Goal: Task Accomplishment & Management: Use online tool/utility

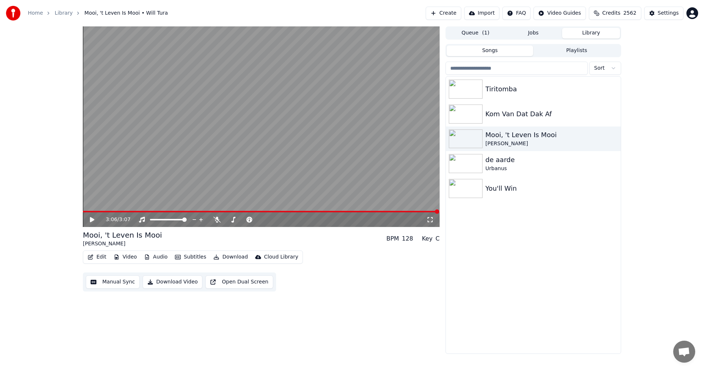
click at [94, 218] on icon at bounding box center [97, 220] width 17 height 6
drag, startPoint x: 163, startPoint y: 224, endPoint x: 133, endPoint y: 220, distance: 31.1
click at [163, 224] on div "0:00 / 3:07" at bounding box center [261, 126] width 357 height 200
click at [155, 220] on span at bounding box center [155, 219] width 4 height 4
click at [95, 219] on icon at bounding box center [97, 220] width 17 height 6
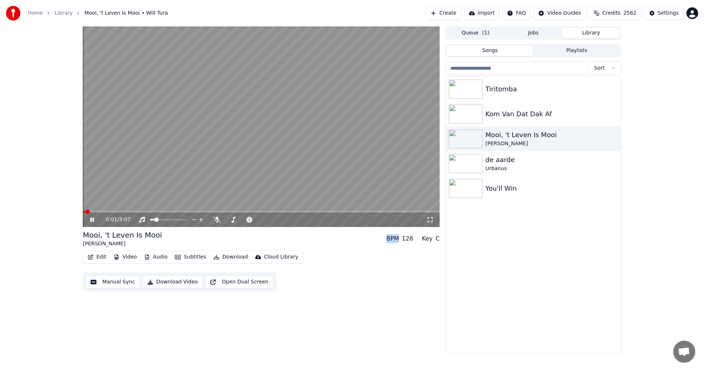
click at [96, 219] on icon at bounding box center [97, 220] width 17 height 6
click at [96, 218] on icon at bounding box center [97, 220] width 17 height 6
click at [95, 218] on icon at bounding box center [97, 220] width 17 height 6
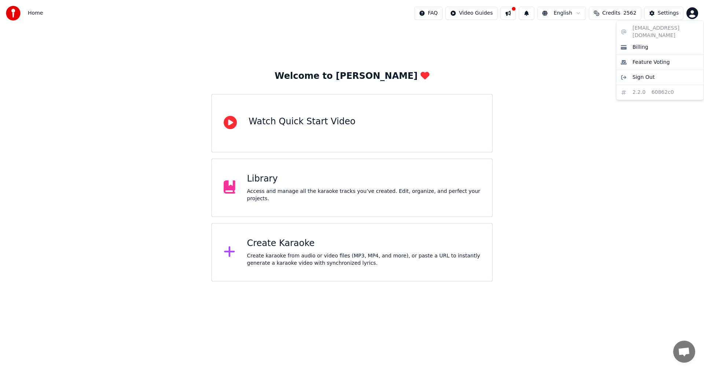
click at [692, 10] on html "Home FAQ Video Guides English Credits 2562 Settings Welcome to Youka Watch Quic…" at bounding box center [352, 140] width 704 height 281
click at [537, 48] on html "Home FAQ Video Guides English Credits 2562 Settings Welcome to Youka Watch Quic…" at bounding box center [352, 140] width 704 height 281
click at [306, 182] on div "Library" at bounding box center [363, 179] width 233 height 12
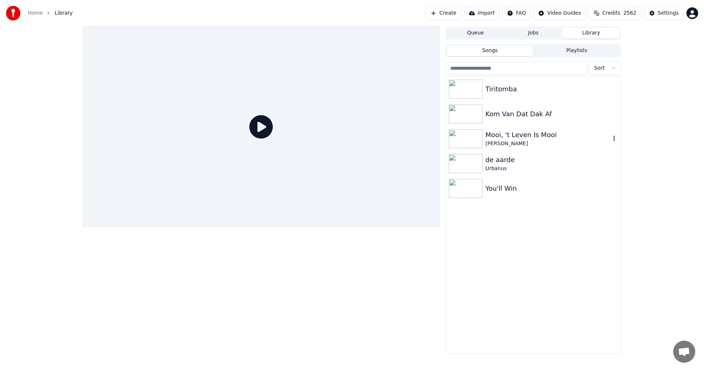
click at [457, 134] on img at bounding box center [466, 138] width 34 height 19
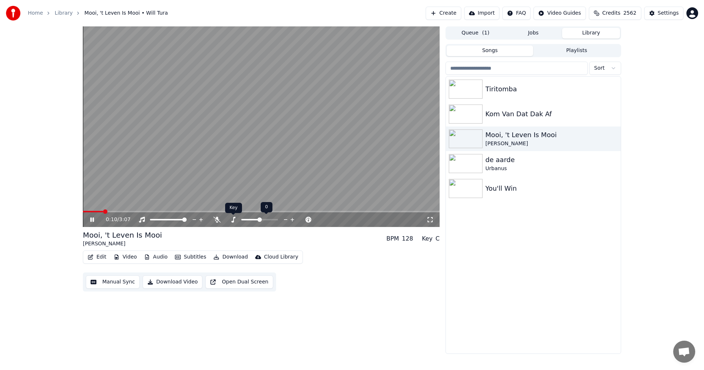
click at [235, 220] on icon at bounding box center [232, 220] width 7 height 6
click at [284, 219] on icon at bounding box center [285, 219] width 7 height 7
click at [187, 221] on span at bounding box center [184, 219] width 4 height 4
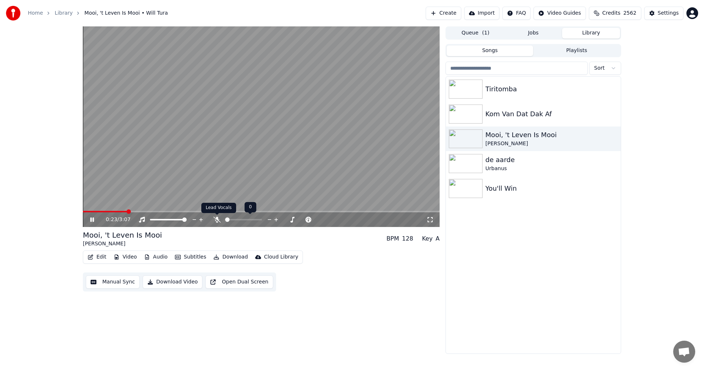
click at [215, 217] on icon at bounding box center [216, 220] width 7 height 6
click at [92, 218] on icon at bounding box center [97, 220] width 17 height 6
click at [89, 219] on icon at bounding box center [97, 220] width 17 height 6
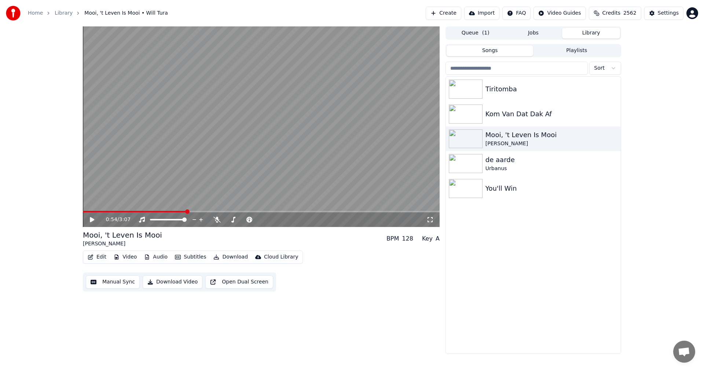
click at [89, 219] on icon at bounding box center [97, 220] width 17 height 6
click at [615, 136] on icon "button" at bounding box center [613, 138] width 7 height 6
click at [567, 137] on div "Mooi, 't Leven Is Mooi" at bounding box center [547, 135] width 125 height 10
click at [228, 255] on button "Download" at bounding box center [230, 257] width 40 height 10
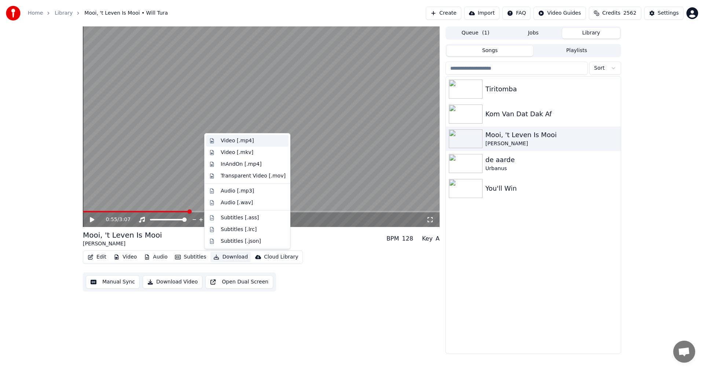
click at [221, 140] on div "Video [.mp4]" at bounding box center [237, 140] width 33 height 7
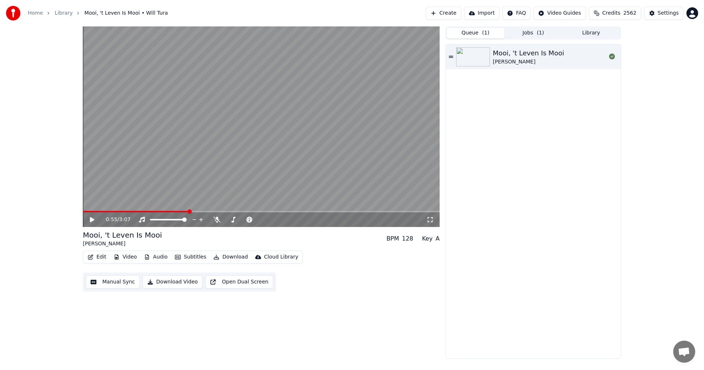
click at [470, 34] on button "Queue ( 1 )" at bounding box center [475, 33] width 58 height 11
click at [593, 33] on button "Library" at bounding box center [591, 33] width 58 height 11
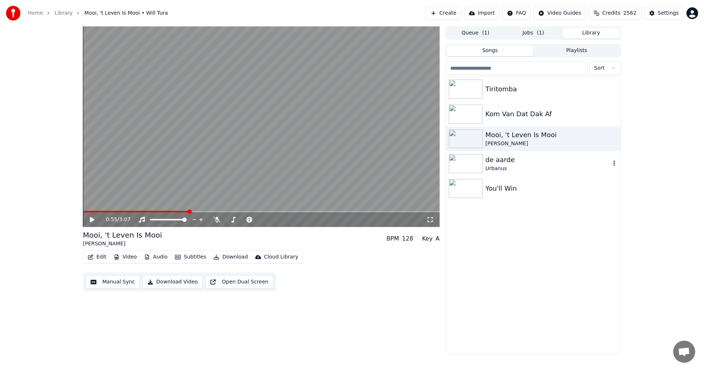
click at [453, 162] on img at bounding box center [466, 163] width 34 height 19
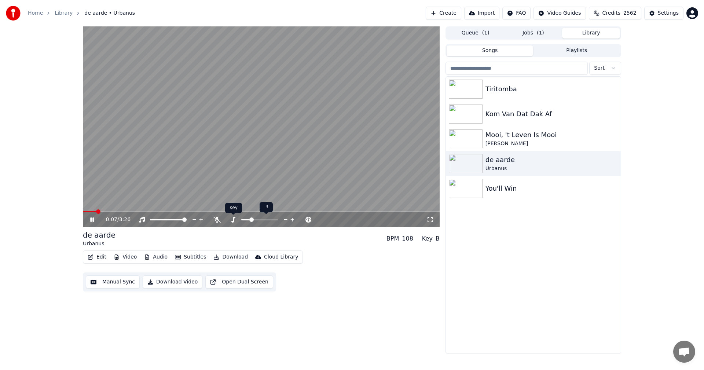
click at [237, 217] on div at bounding box center [266, 219] width 59 height 7
click at [235, 219] on icon at bounding box center [232, 220] width 7 height 6
click at [285, 221] on icon at bounding box center [285, 219] width 7 height 7
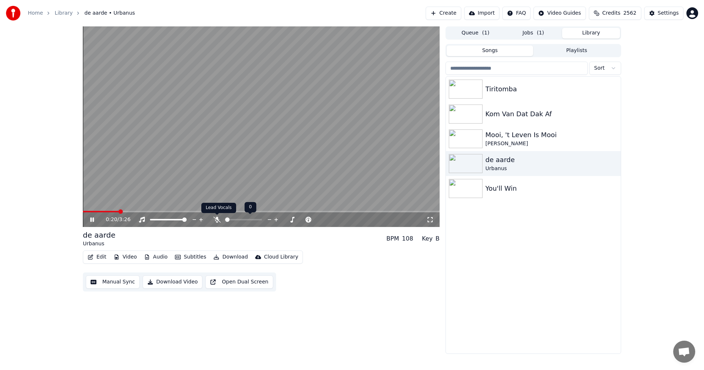
click at [215, 220] on icon at bounding box center [216, 220] width 7 height 6
click at [215, 220] on icon at bounding box center [217, 220] width 4 height 6
click at [215, 220] on icon at bounding box center [216, 220] width 7 height 6
click at [216, 219] on icon at bounding box center [217, 220] width 4 height 6
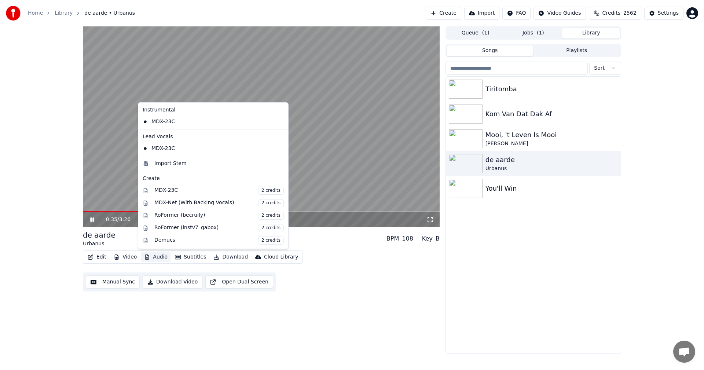
click at [158, 258] on button "Audio" at bounding box center [155, 257] width 29 height 10
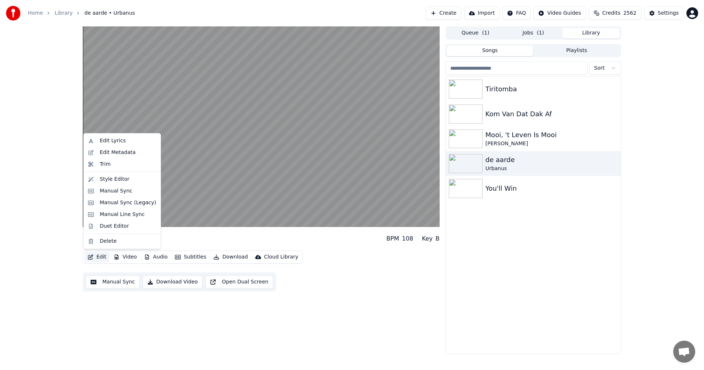
click at [91, 257] on icon "button" at bounding box center [91, 256] width 6 height 5
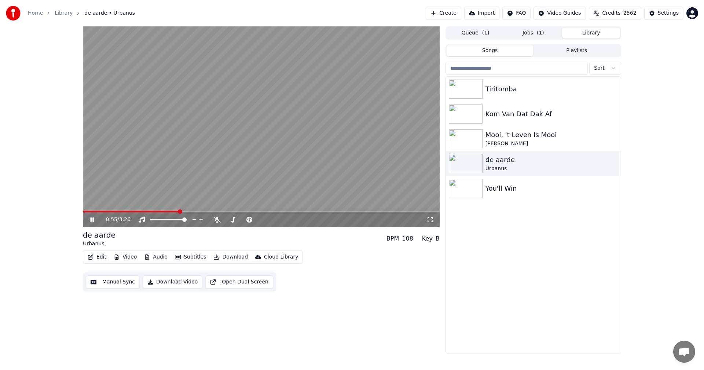
click at [528, 30] on button "Jobs ( 1 )" at bounding box center [533, 33] width 58 height 11
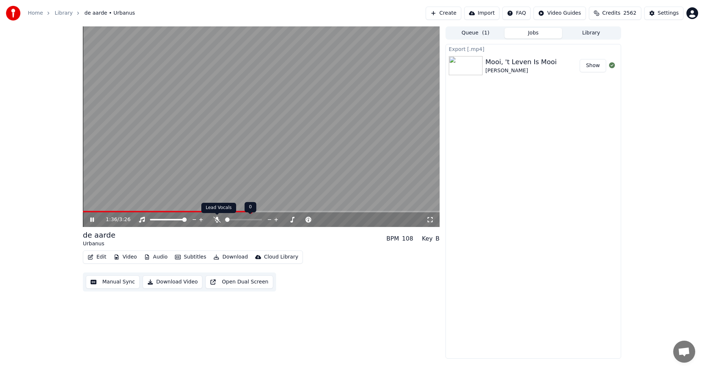
click at [217, 218] on icon at bounding box center [216, 220] width 7 height 6
click at [219, 221] on icon at bounding box center [216, 220] width 7 height 6
click at [235, 219] on span at bounding box center [235, 219] width 4 height 4
click at [316, 88] on video at bounding box center [261, 126] width 357 height 200
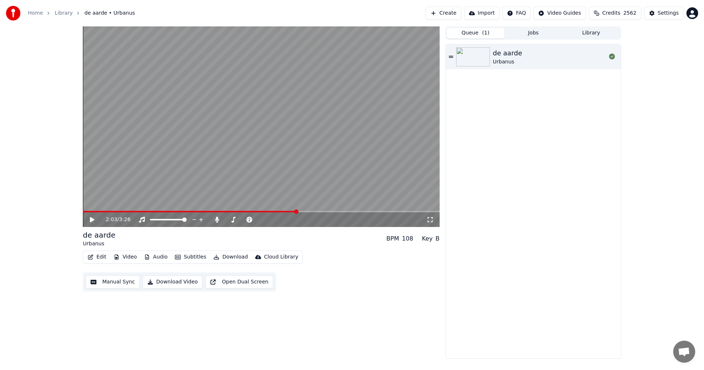
click at [467, 32] on button "Queue ( 1 )" at bounding box center [475, 33] width 58 height 11
click at [493, 14] on button "Import" at bounding box center [481, 13] width 35 height 13
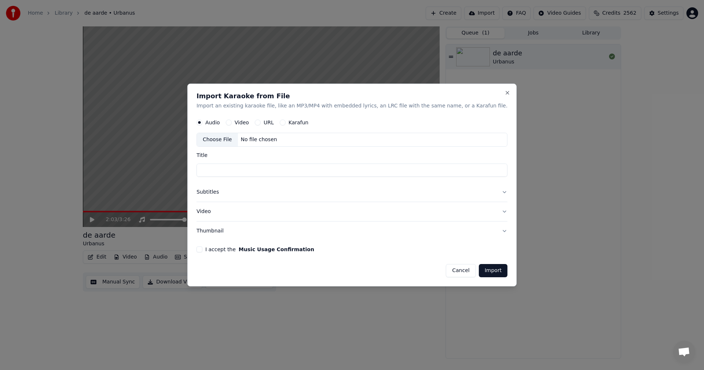
click at [446, 267] on button "Cancel" at bounding box center [461, 270] width 30 height 13
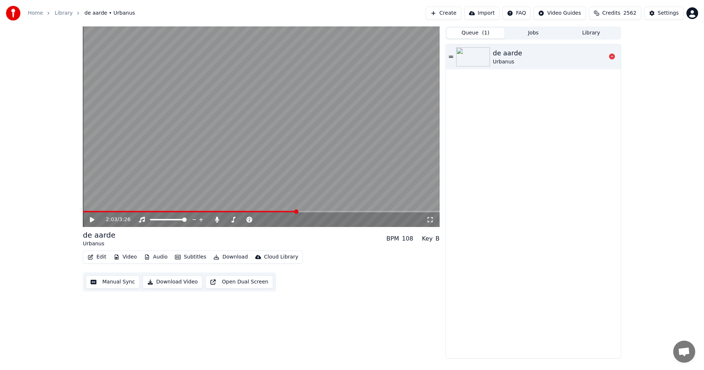
click at [449, 56] on icon at bounding box center [451, 57] width 4 height 2
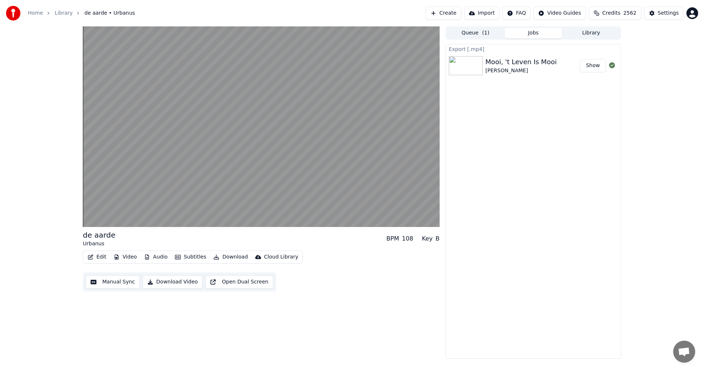
click at [530, 32] on button "Jobs" at bounding box center [533, 33] width 58 height 11
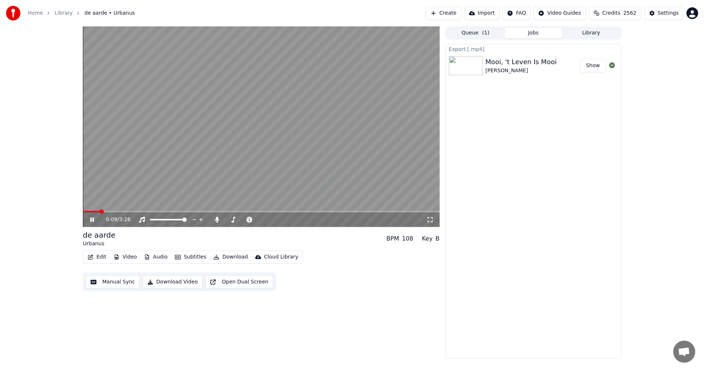
click at [168, 164] on video at bounding box center [261, 126] width 357 height 200
click at [592, 64] on button "Show" at bounding box center [592, 65] width 26 height 13
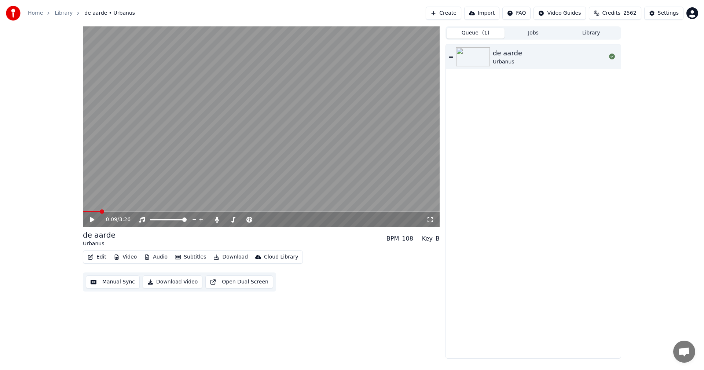
click at [472, 35] on button "Queue ( 1 )" at bounding box center [475, 33] width 58 height 11
click at [451, 12] on button "Create" at bounding box center [444, 13] width 36 height 13
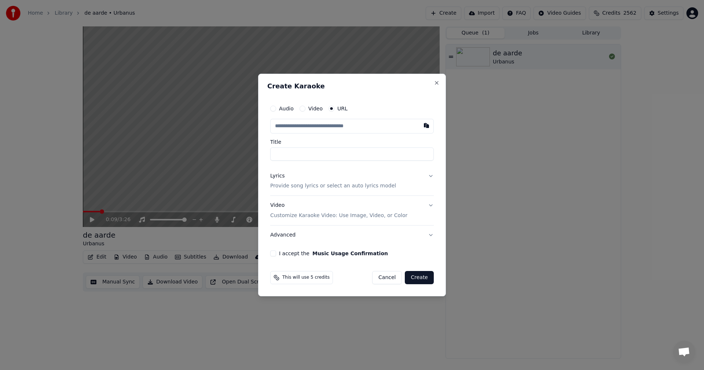
type input "**********"
click at [320, 151] on input "**********" at bounding box center [351, 153] width 163 height 13
click at [340, 150] on input "**********" at bounding box center [351, 153] width 163 height 13
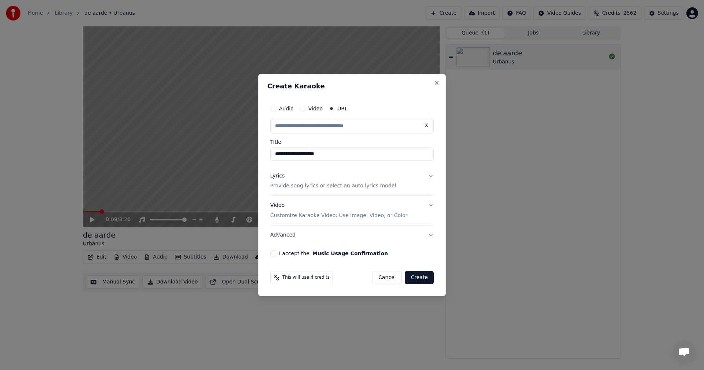
click at [334, 129] on input "text" at bounding box center [351, 126] width 163 height 15
paste input "**********"
type input "**********"
click at [343, 185] on p "Provide song lyrics or select an auto lyrics model" at bounding box center [333, 186] width 126 height 7
type input "**********"
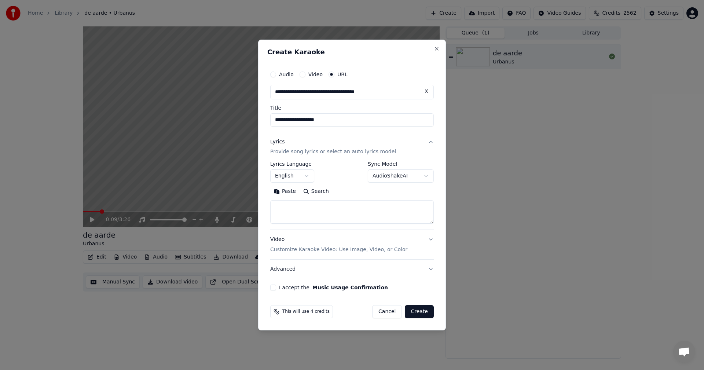
click at [306, 176] on body "**********" at bounding box center [352, 185] width 704 height 370
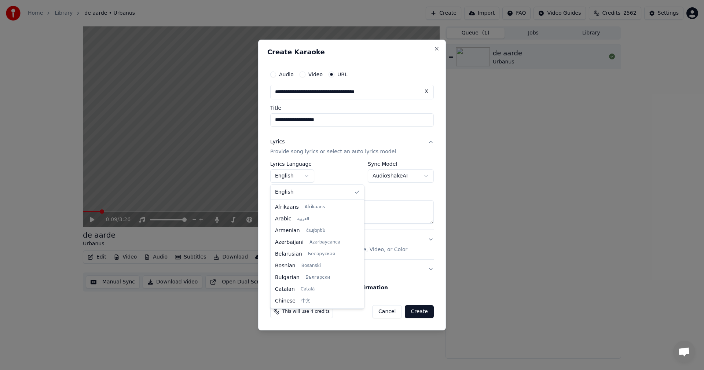
scroll to position [82, 0]
select select "**"
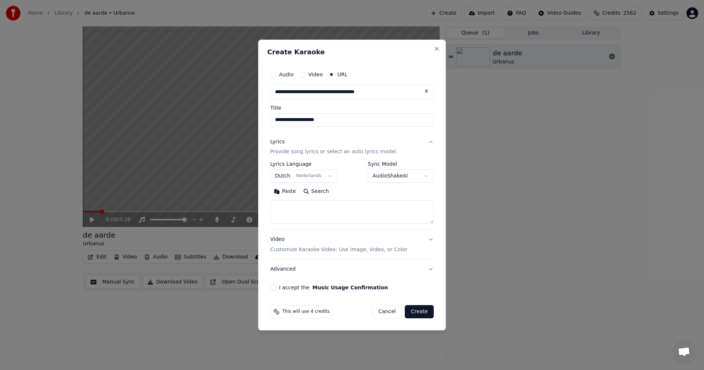
click at [401, 173] on body "**********" at bounding box center [352, 185] width 704 height 370
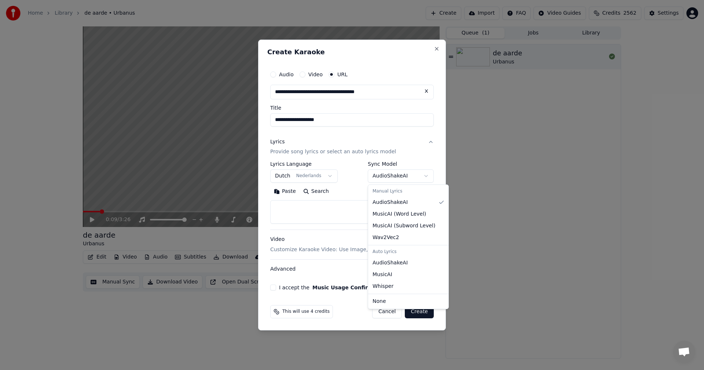
click at [401, 173] on body "**********" at bounding box center [352, 185] width 704 height 370
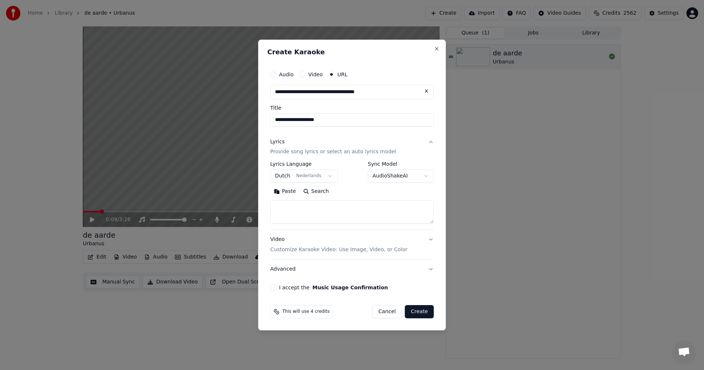
click at [272, 287] on button "I accept the Music Usage Confirmation" at bounding box center [273, 287] width 6 height 6
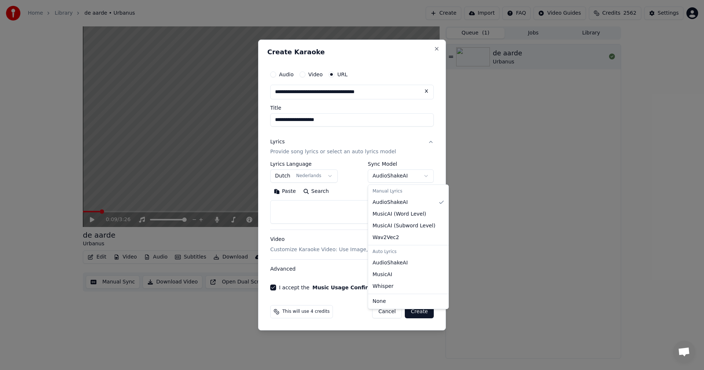
click at [421, 173] on body "**********" at bounding box center [352, 185] width 704 height 370
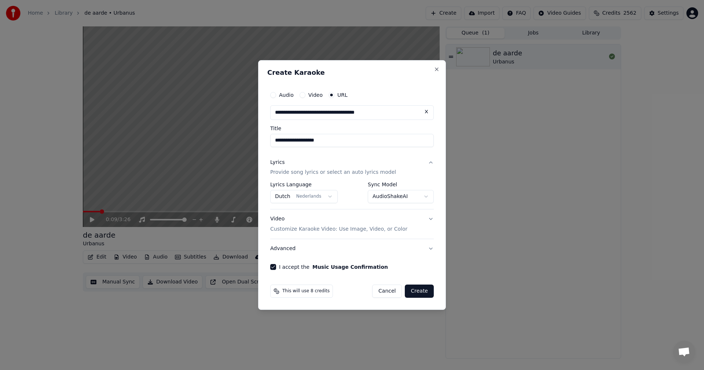
select select "**********"
select select
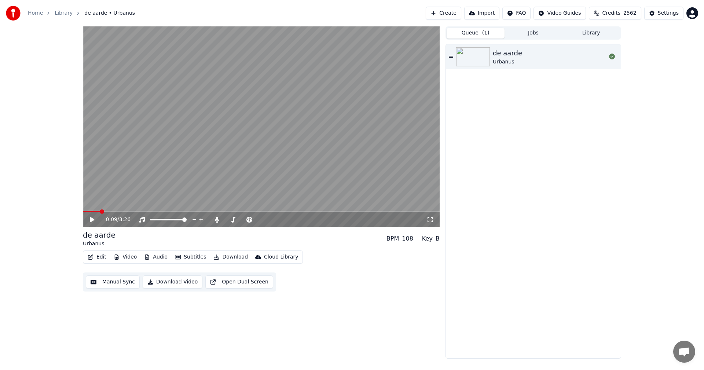
click at [531, 9] on html "Home Library de aarde • Urbanus Create Import FAQ Video Guides Credits 2562 Set…" at bounding box center [352, 185] width 704 height 370
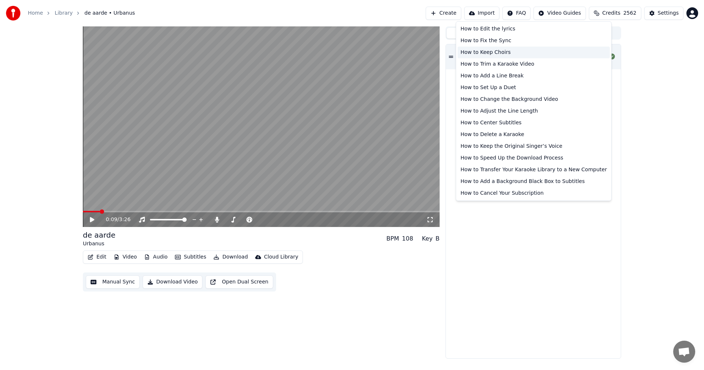
click at [487, 53] on div "How to Keep Choirs" at bounding box center [533, 53] width 152 height 12
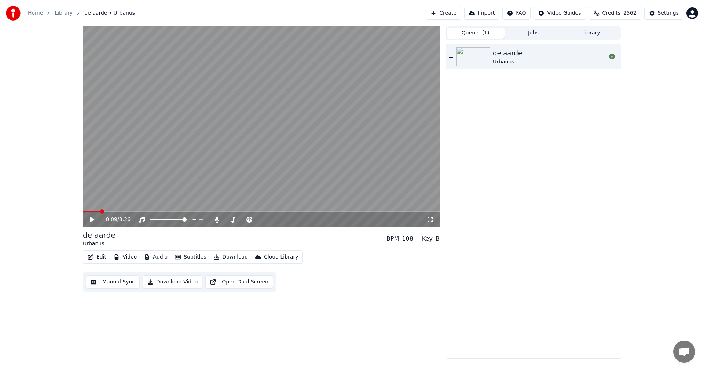
click at [664, 215] on div "0:09 / 3:26 de aarde Urbanus BPM 108 Key B Edit Video Audio Subtitles Download …" at bounding box center [352, 192] width 704 height 332
click at [559, 80] on div "de aarde Urbanus" at bounding box center [533, 201] width 175 height 314
click at [656, 159] on div "0:09 / 3:26 de aarde Urbanus BPM 108 Key B Edit Video Audio Subtitles Download …" at bounding box center [352, 192] width 704 height 332
click at [525, 14] on html "Home Library de aarde • Urbanus Create Import FAQ Video Guides Credits 2562 Set…" at bounding box center [352, 185] width 704 height 370
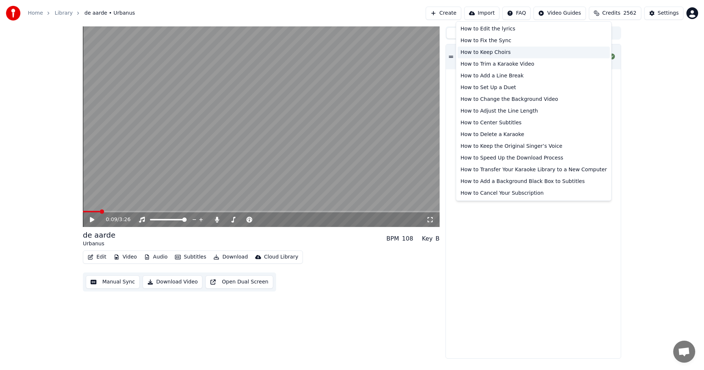
click at [498, 52] on div "How to Keep Choirs" at bounding box center [533, 53] width 152 height 12
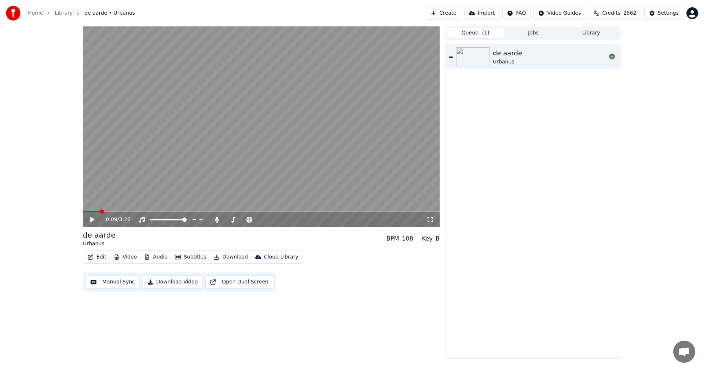
click at [671, 238] on div "0:09 / 3:26 de aarde Urbanus BPM 108 Key B Edit Video Audio Subtitles Download …" at bounding box center [352, 192] width 704 height 332
click at [703, 216] on div "0:09 / 3:26 de aarde Urbanus BPM 108 Key B Edit Video Audio Subtitles Download …" at bounding box center [352, 192] width 704 height 332
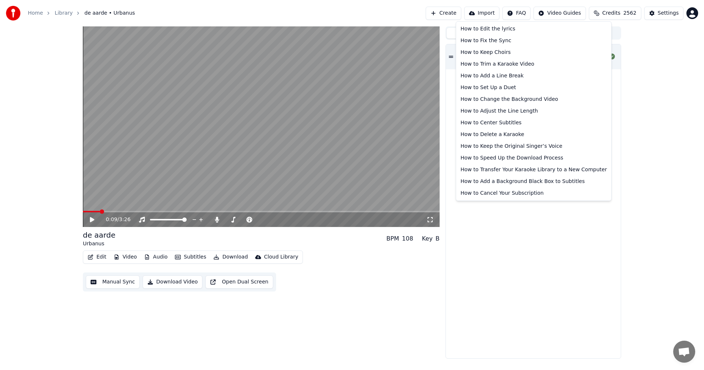
click at [526, 12] on html "Home Library de aarde • Urbanus Create Import FAQ Video Guides Credits 2562 Set…" at bounding box center [352, 185] width 704 height 370
click at [532, 147] on div "How to Keep the Original Singer’s Voice" at bounding box center [533, 146] width 152 height 12
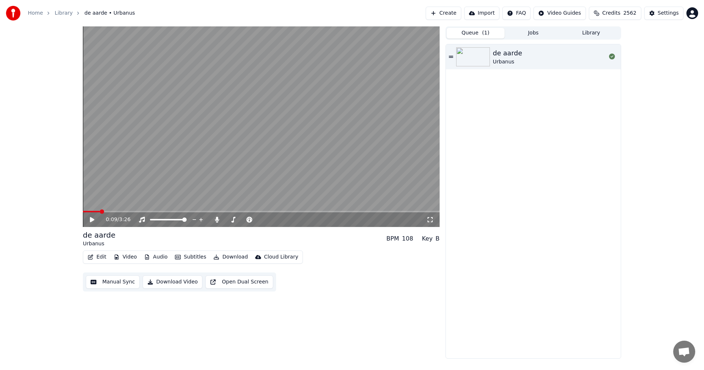
click at [640, 74] on div "0:09 / 3:26 de aarde Urbanus BPM 108 Key B Edit Video Audio Subtitles Download …" at bounding box center [352, 192] width 704 height 332
click at [490, 14] on button "Import" at bounding box center [481, 13] width 35 height 13
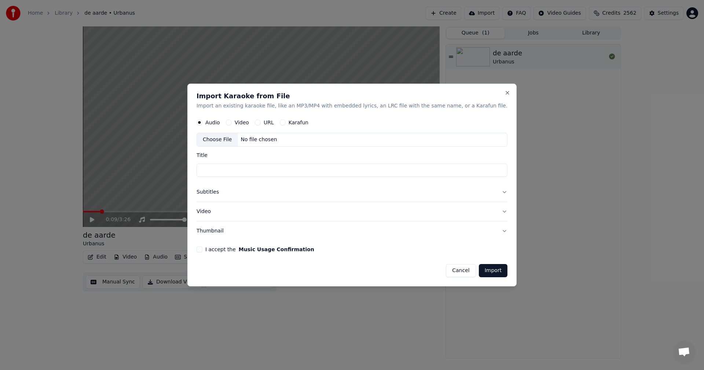
click at [305, 122] on div "Karafun" at bounding box center [294, 123] width 29 height 6
click at [286, 121] on button "Karafun" at bounding box center [283, 123] width 6 height 6
click at [261, 122] on button "URL" at bounding box center [258, 123] width 6 height 6
click at [303, 120] on div "Karafun" at bounding box center [294, 122] width 29 height 6
click at [286, 122] on button "Karafun" at bounding box center [283, 122] width 6 height 6
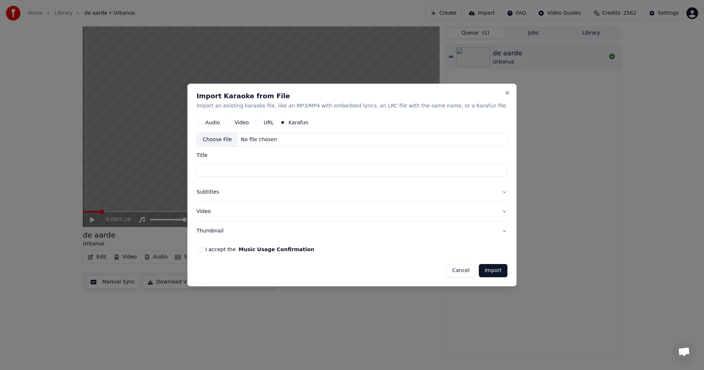
click at [261, 124] on button "URL" at bounding box center [258, 123] width 6 height 6
click at [286, 122] on button "Karafun" at bounding box center [283, 122] width 6 height 6
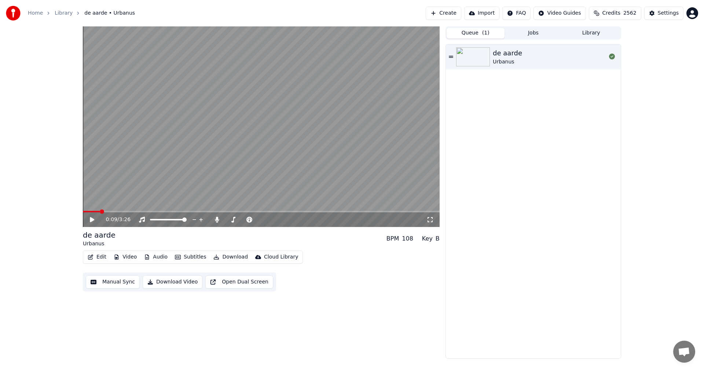
click at [487, 12] on button "Import" at bounding box center [481, 13] width 35 height 13
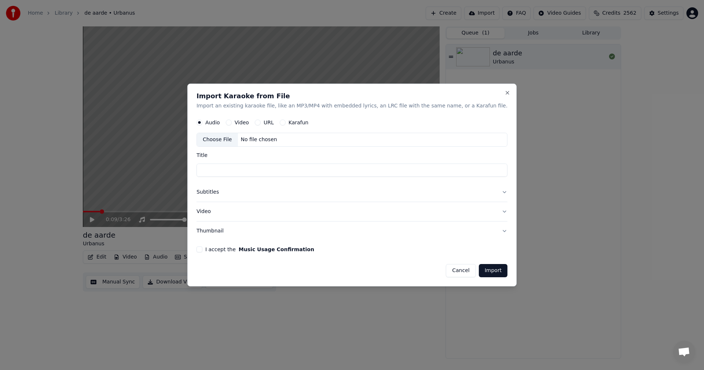
click at [286, 120] on button "Karafun" at bounding box center [283, 123] width 6 height 6
click at [308, 141] on div "Choose File No file chosen" at bounding box center [351, 140] width 311 height 14
click at [446, 271] on button "Cancel" at bounding box center [461, 270] width 30 height 13
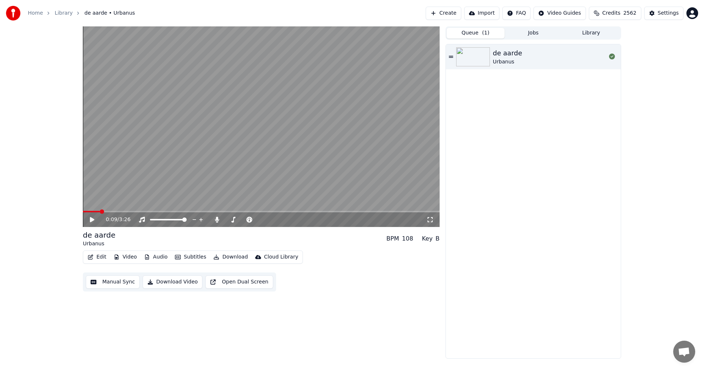
click at [672, 58] on div "0:09 / 3:26 de aarde Urbanus BPM 108 Key B Edit Video Audio Subtitles Download …" at bounding box center [352, 192] width 704 height 332
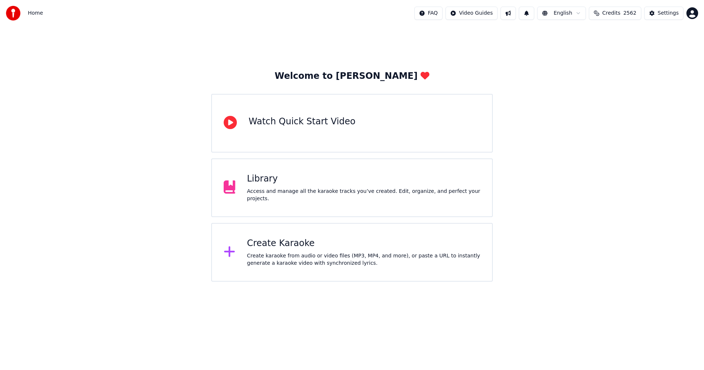
click at [277, 254] on div "Create karaoke from audio or video files (MP3, MP4, and more), or paste a URL t…" at bounding box center [363, 259] width 233 height 15
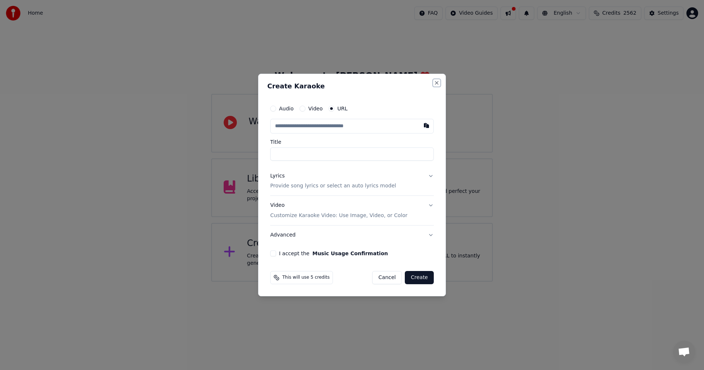
click at [438, 81] on button "Close" at bounding box center [437, 83] width 6 height 6
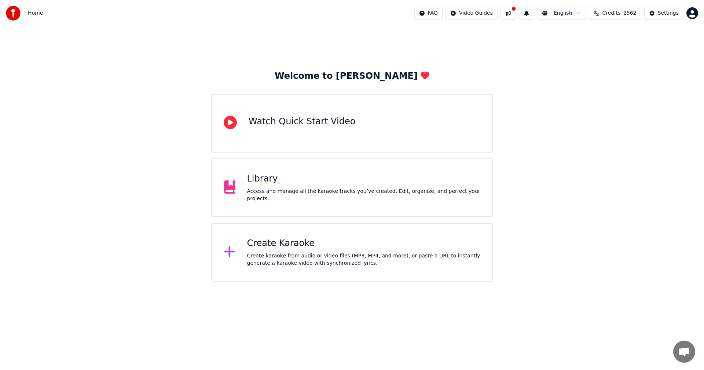
click at [383, 194] on div "Access and manage all the karaoke tracks you’ve created. Edit, organize, and pe…" at bounding box center [363, 195] width 233 height 15
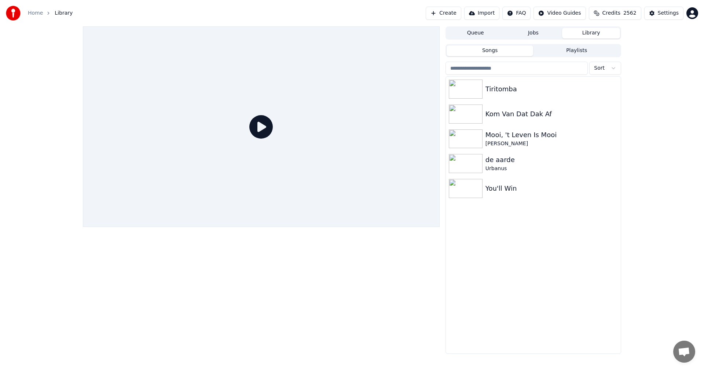
click at [488, 13] on button "Import" at bounding box center [481, 13] width 35 height 13
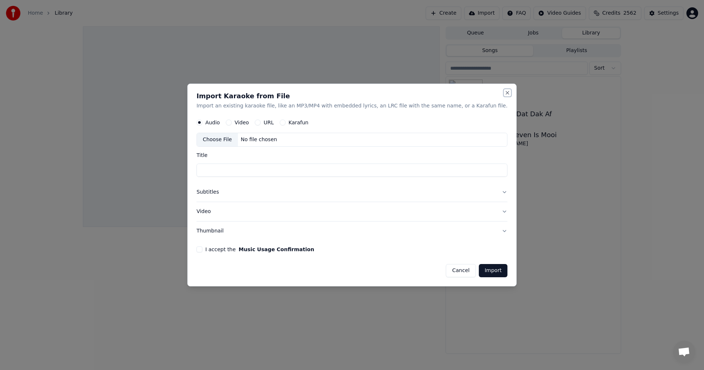
click at [504, 93] on button "Close" at bounding box center [507, 93] width 6 height 6
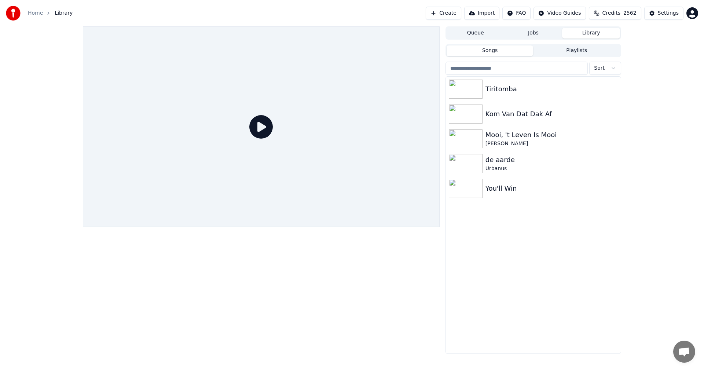
click at [459, 14] on button "Create" at bounding box center [444, 13] width 36 height 13
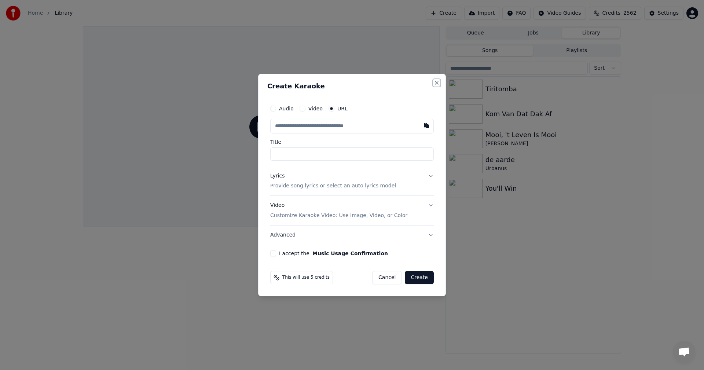
click at [437, 82] on button "Close" at bounding box center [437, 83] width 6 height 6
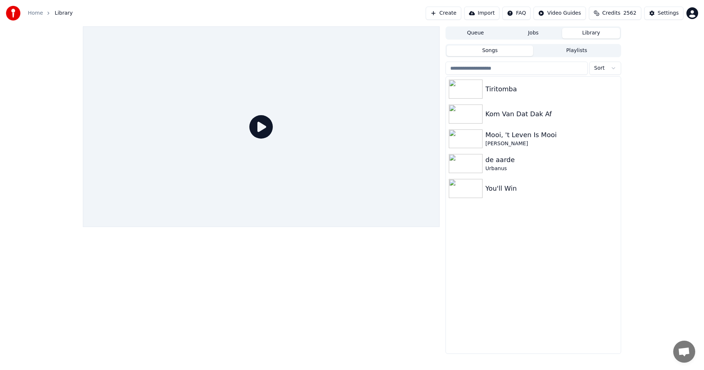
click at [458, 12] on button "Create" at bounding box center [444, 13] width 36 height 13
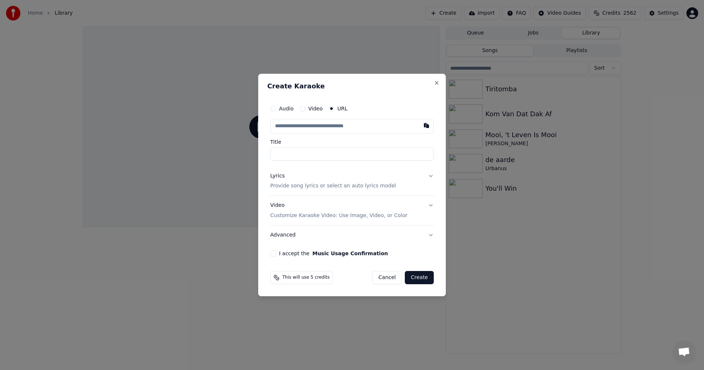
click at [331, 129] on input "text" at bounding box center [351, 126] width 163 height 15
type input "**********"
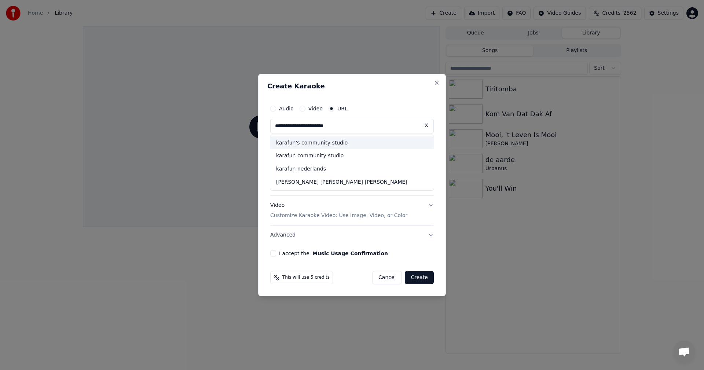
drag, startPoint x: 341, startPoint y: 124, endPoint x: 229, endPoint y: 125, distance: 111.8
click at [229, 125] on body "**********" at bounding box center [352, 185] width 704 height 370
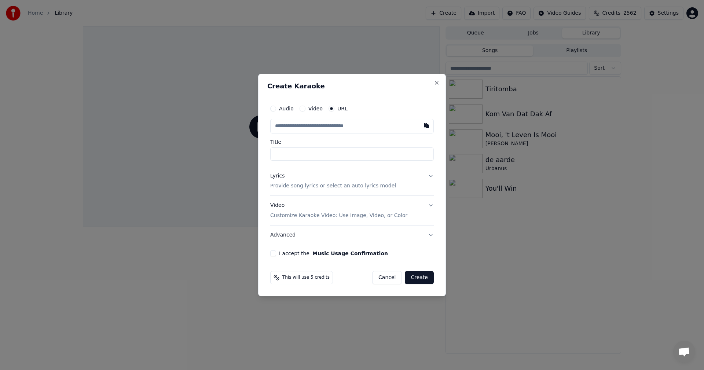
paste input "**********"
type input "**********"
click at [433, 174] on button "Lyrics Provide song lyrics or select an auto lyrics model" at bounding box center [351, 180] width 163 height 29
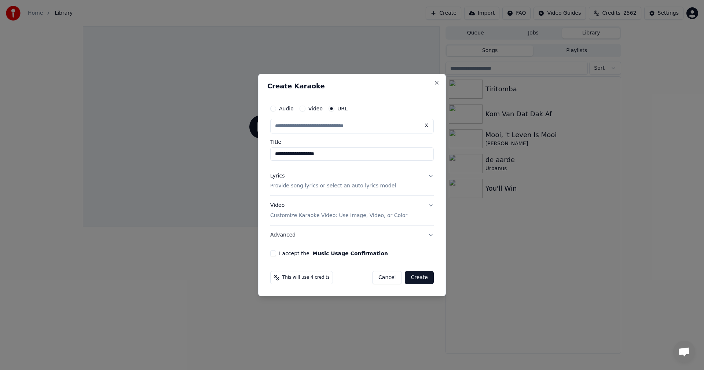
type input "**********"
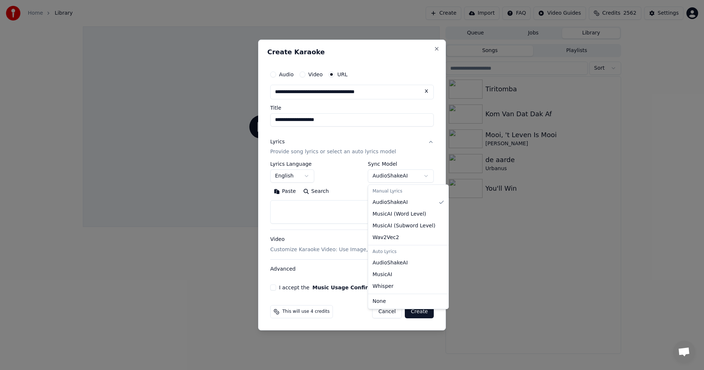
click at [413, 174] on body "**********" at bounding box center [352, 185] width 704 height 370
select select "**********"
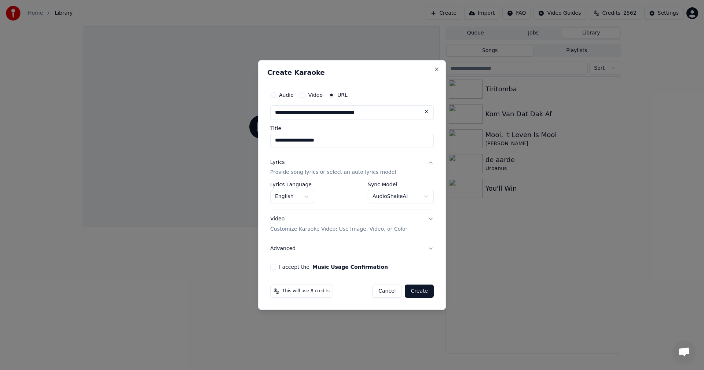
click at [279, 196] on body "**********" at bounding box center [352, 185] width 704 height 370
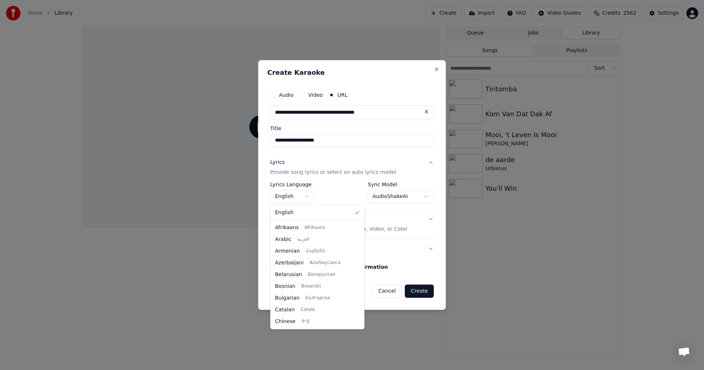
scroll to position [82, 0]
select select "**"
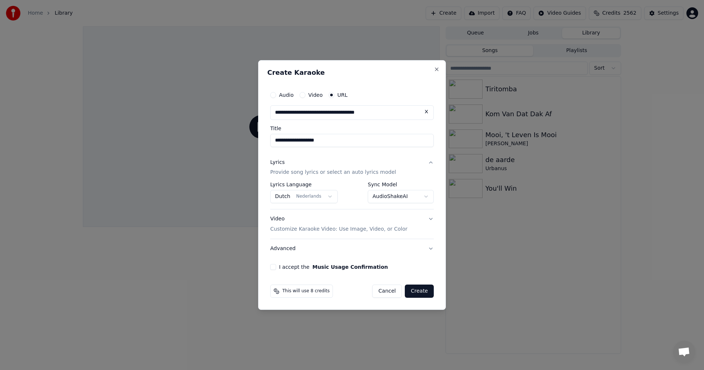
click at [306, 267] on label "I accept the Music Usage Confirmation" at bounding box center [333, 266] width 109 height 5
click at [276, 267] on button "I accept the Music Usage Confirmation" at bounding box center [273, 267] width 6 height 6
click at [423, 292] on button "Create" at bounding box center [419, 290] width 29 height 13
